Goal: Transaction & Acquisition: Purchase product/service

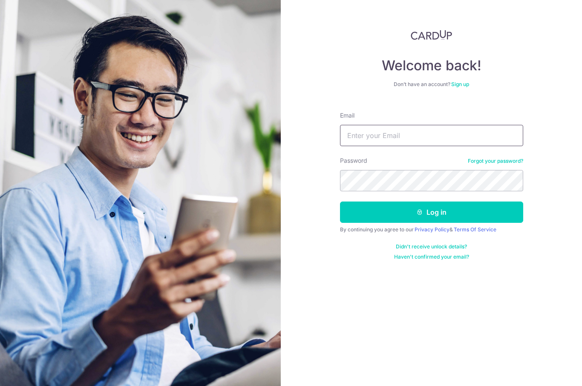
type input "[EMAIL_ADDRESS][DOMAIN_NAME]"
click at [431, 212] on button "Log in" at bounding box center [431, 212] width 183 height 21
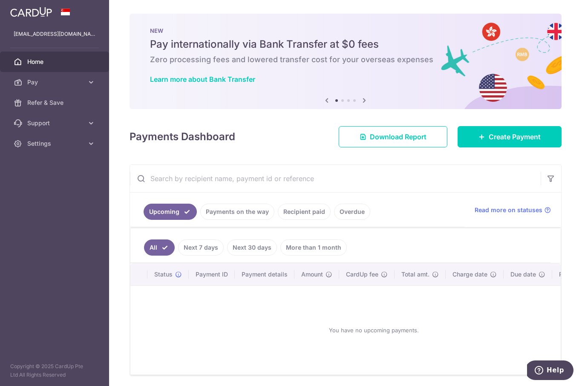
click at [506, 142] on span "Create Payment" at bounding box center [515, 137] width 52 height 10
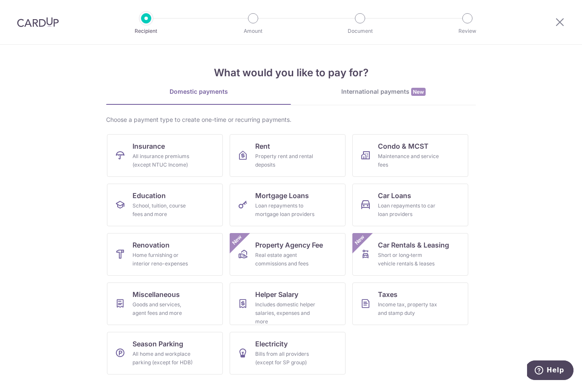
click at [156, 201] on link "Education School, tuition, course fees and more" at bounding box center [165, 205] width 116 height 43
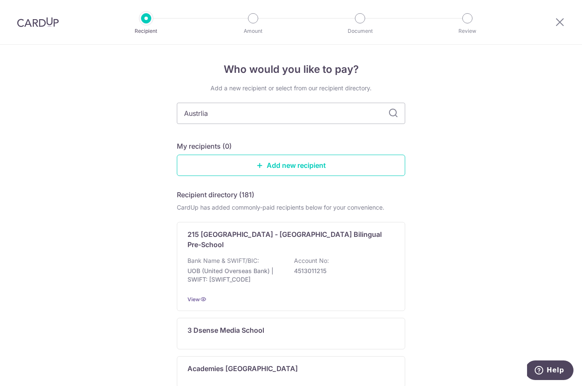
type input "Austrlian"
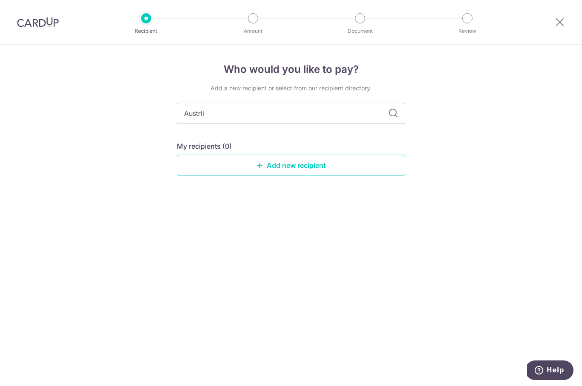
type input "Austrl"
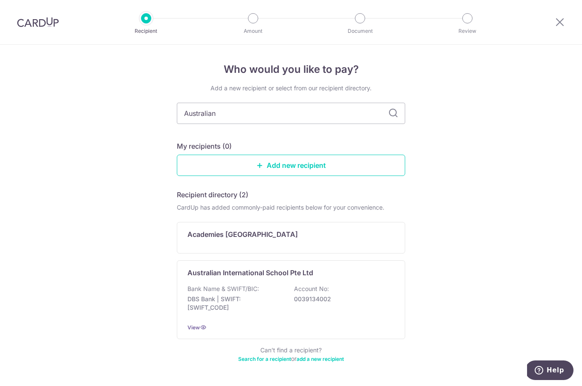
type input "Australian"
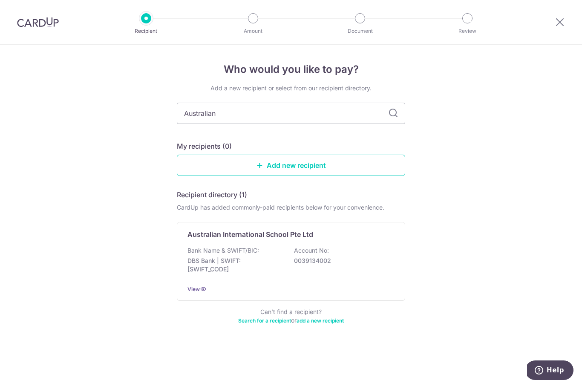
click at [243, 248] on div "Australian International School Pte Ltd Bank Name & SWIFT/BIC: DBS Bank | SWIFT…" at bounding box center [291, 261] width 228 height 79
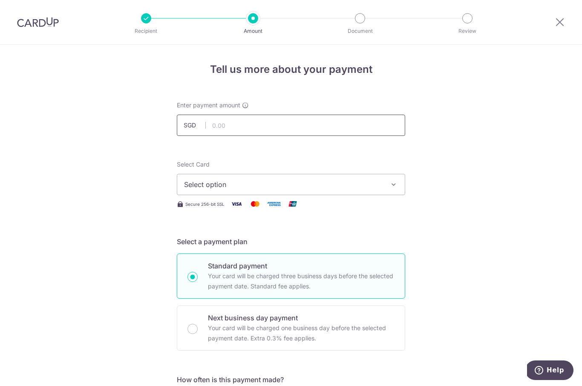
click at [251, 131] on input "text" at bounding box center [291, 125] width 228 height 21
click at [254, 188] on span "Select option" at bounding box center [283, 184] width 199 height 10
type input "1,900.00"
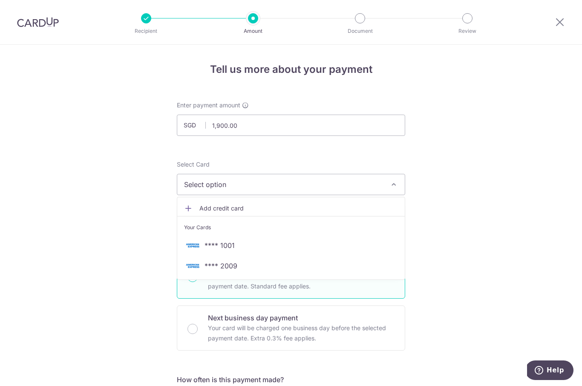
click at [243, 271] on span "**** 2009" at bounding box center [291, 266] width 214 height 10
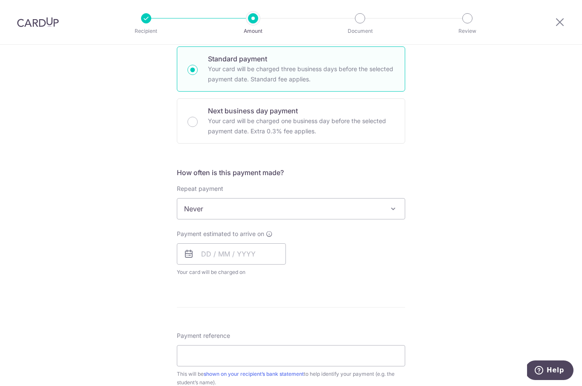
scroll to position [208, 0]
click at [244, 263] on input "text" at bounding box center [231, 252] width 109 height 21
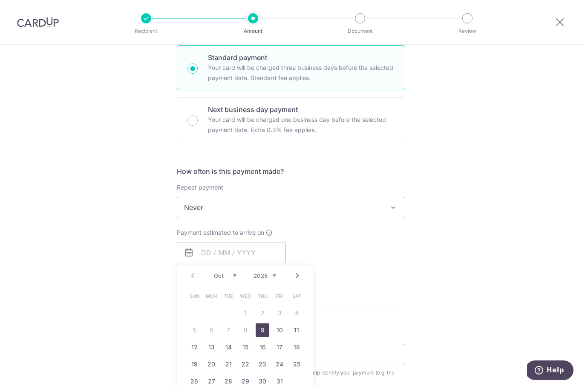
click at [263, 334] on link "9" at bounding box center [263, 331] width 14 height 14
type input "09/10/2025"
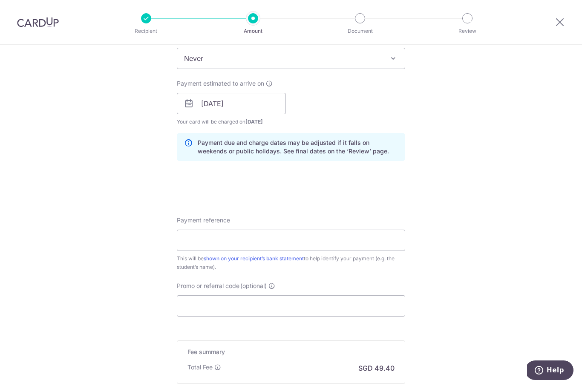
scroll to position [361, 0]
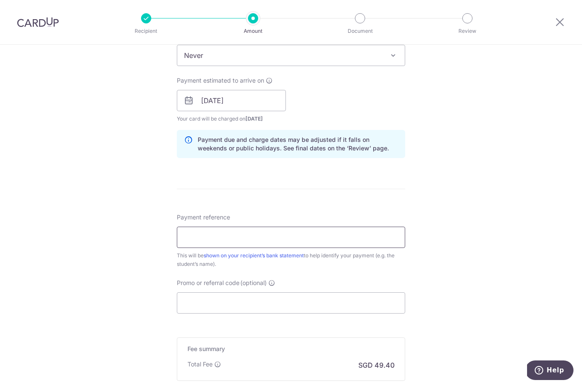
click at [266, 248] on input "Payment reference" at bounding box center [291, 237] width 228 height 21
type input "Max cameron"
click at [481, 275] on div "Tell us more about your payment Enter payment amount SGD 1,900.00 1900.00 Selec…" at bounding box center [291, 87] width 582 height 806
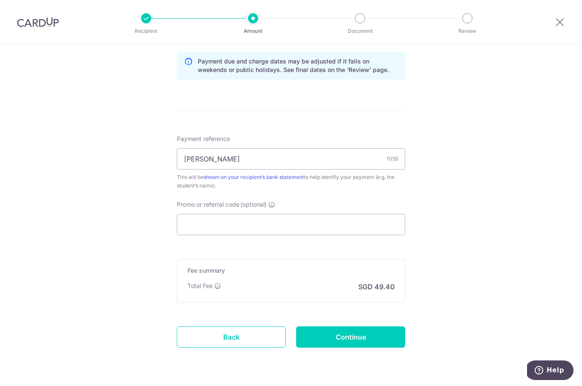
scroll to position [439, 0]
click at [351, 334] on input "Continue" at bounding box center [350, 337] width 109 height 21
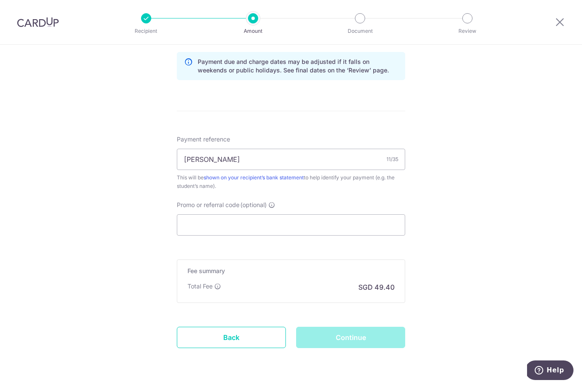
click at [348, 343] on div "Continue" at bounding box center [350, 337] width 119 height 21
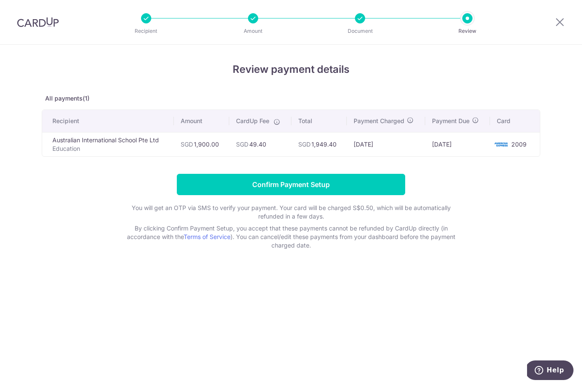
click at [282, 181] on input "Confirm Payment Setup" at bounding box center [291, 184] width 228 height 21
